Goal: Task Accomplishment & Management: Complete application form

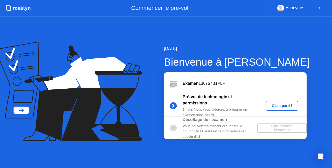
click at [281, 106] on div "C'est parti !" at bounding box center [281, 106] width 29 height 4
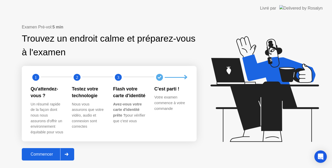
click at [68, 155] on icon at bounding box center [66, 154] width 4 height 3
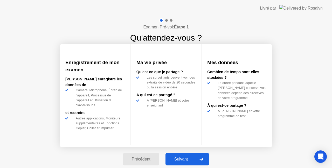
click at [202, 161] on div at bounding box center [201, 160] width 12 height 12
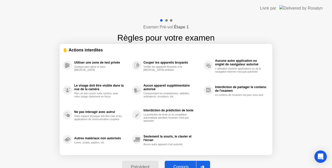
click at [202, 161] on div at bounding box center [202, 167] width 12 height 12
select select "**********"
select select "*******"
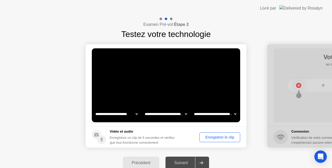
click at [216, 137] on div "Enregistrer le clip" at bounding box center [219, 137] width 37 height 4
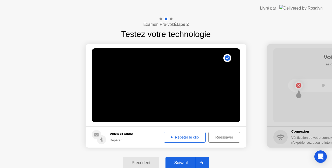
click at [187, 163] on div "Suivant" at bounding box center [181, 163] width 28 height 5
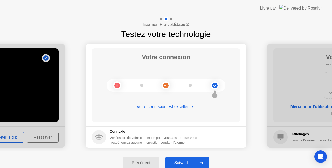
click at [187, 163] on div "Suivant" at bounding box center [181, 163] width 28 height 5
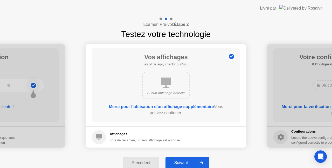
click at [187, 163] on div "Suivant" at bounding box center [181, 163] width 28 height 5
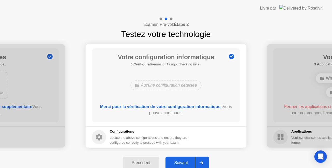
click at [187, 163] on div "Suivant" at bounding box center [181, 163] width 28 height 5
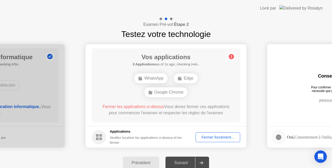
click at [210, 136] on div "Fermer forcément..." at bounding box center [217, 137] width 41 height 4
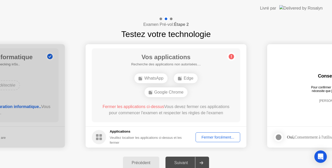
click at [221, 136] on div "Fermer forcément..." at bounding box center [217, 137] width 41 height 4
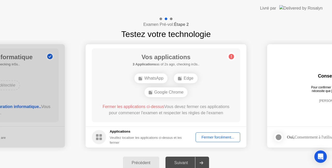
click at [220, 135] on div "Fermer forcément..." at bounding box center [217, 137] width 41 height 4
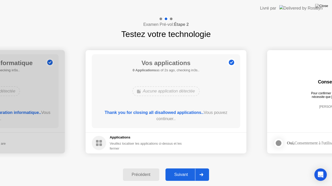
click at [182, 168] on div "Suivant" at bounding box center [181, 175] width 28 height 5
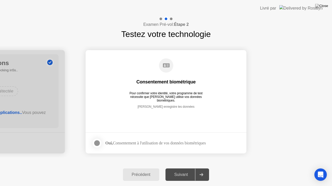
click at [98, 145] on div at bounding box center [97, 143] width 6 height 6
click at [182, 168] on div "Suivant" at bounding box center [181, 175] width 28 height 5
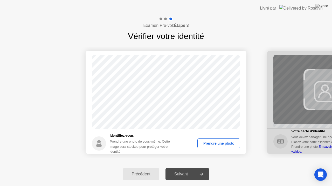
click at [213, 142] on div "Prendre une photo" at bounding box center [218, 144] width 39 height 4
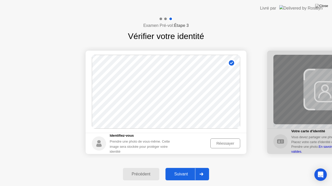
click at [186, 168] on div "Suivant" at bounding box center [181, 174] width 28 height 5
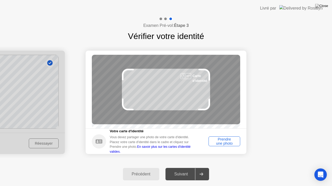
click at [231, 143] on div "Prendre une photo" at bounding box center [224, 142] width 28 height 8
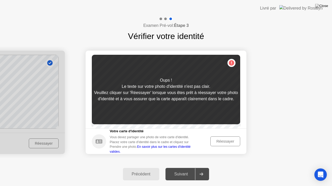
click at [226, 144] on div "Réessayer" at bounding box center [225, 142] width 26 height 4
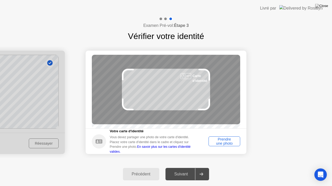
click at [226, 144] on div "Prendre une photo" at bounding box center [224, 142] width 28 height 8
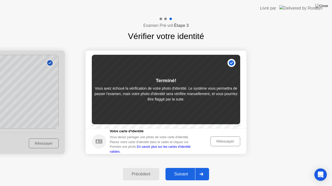
click at [185, 168] on div "Suivant" at bounding box center [181, 174] width 28 height 5
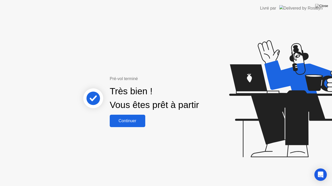
click at [137, 119] on div "Continuer" at bounding box center [127, 121] width 32 height 5
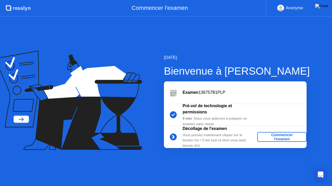
click at [286, 133] on div "Commencer l'examen" at bounding box center [281, 137] width 45 height 8
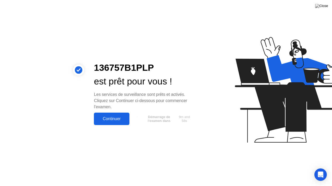
click at [118, 121] on div "Continuer" at bounding box center [111, 119] width 32 height 5
